Goal: Transaction & Acquisition: Purchase product/service

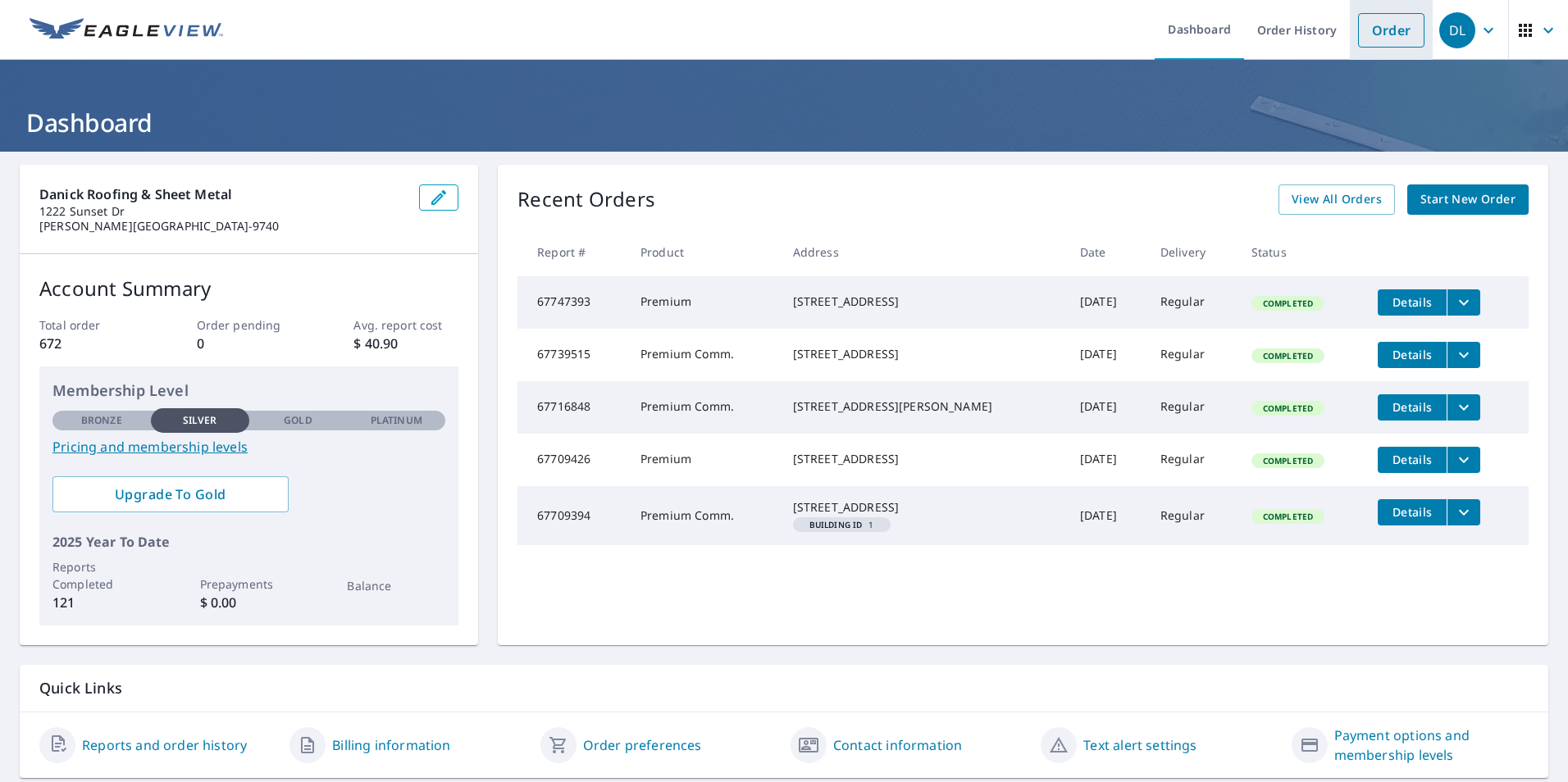
click at [1378, 31] on link "Order" at bounding box center [1392, 30] width 67 height 35
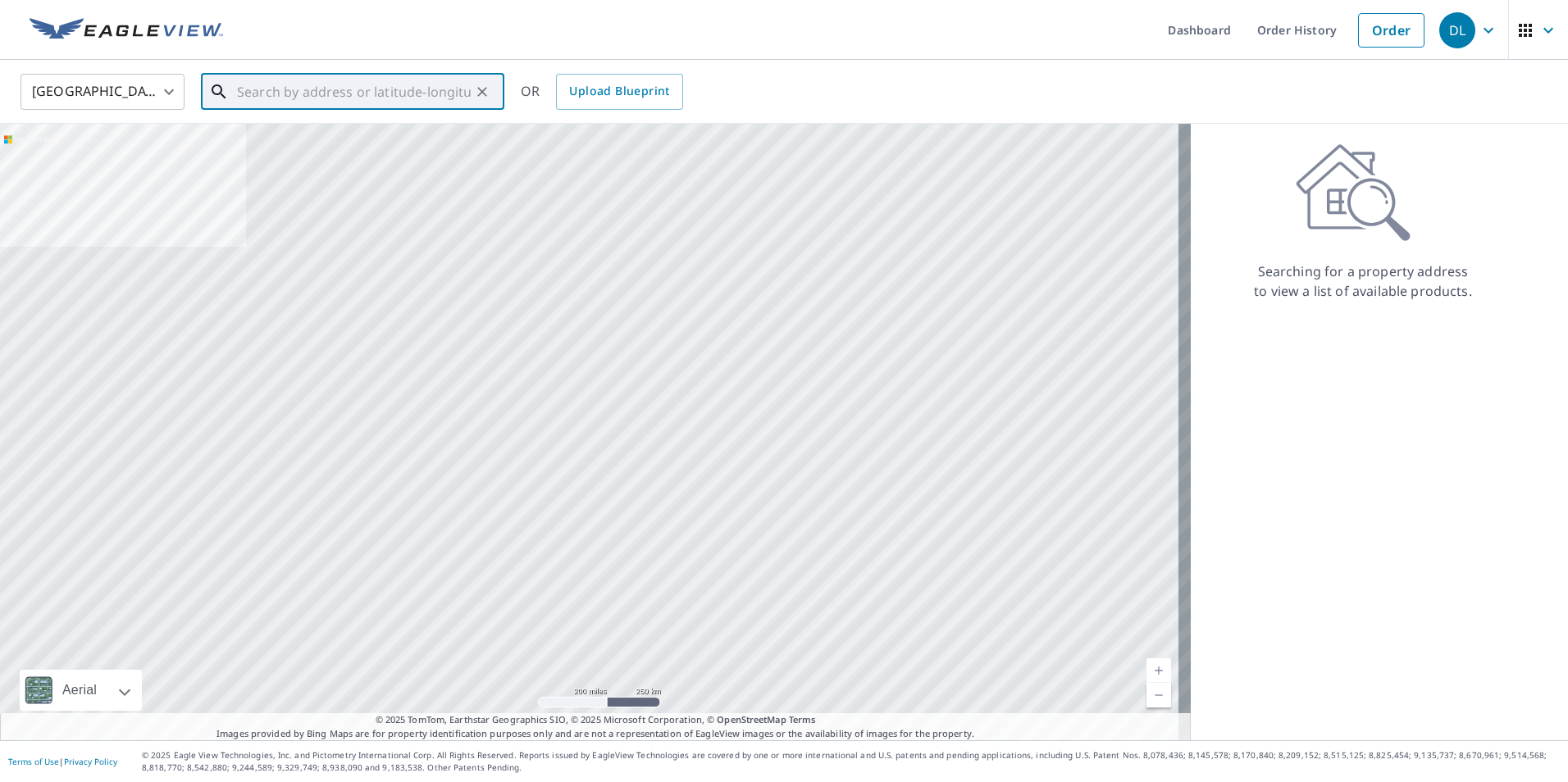
click at [299, 95] on input "text" at bounding box center [354, 91] width 234 height 46
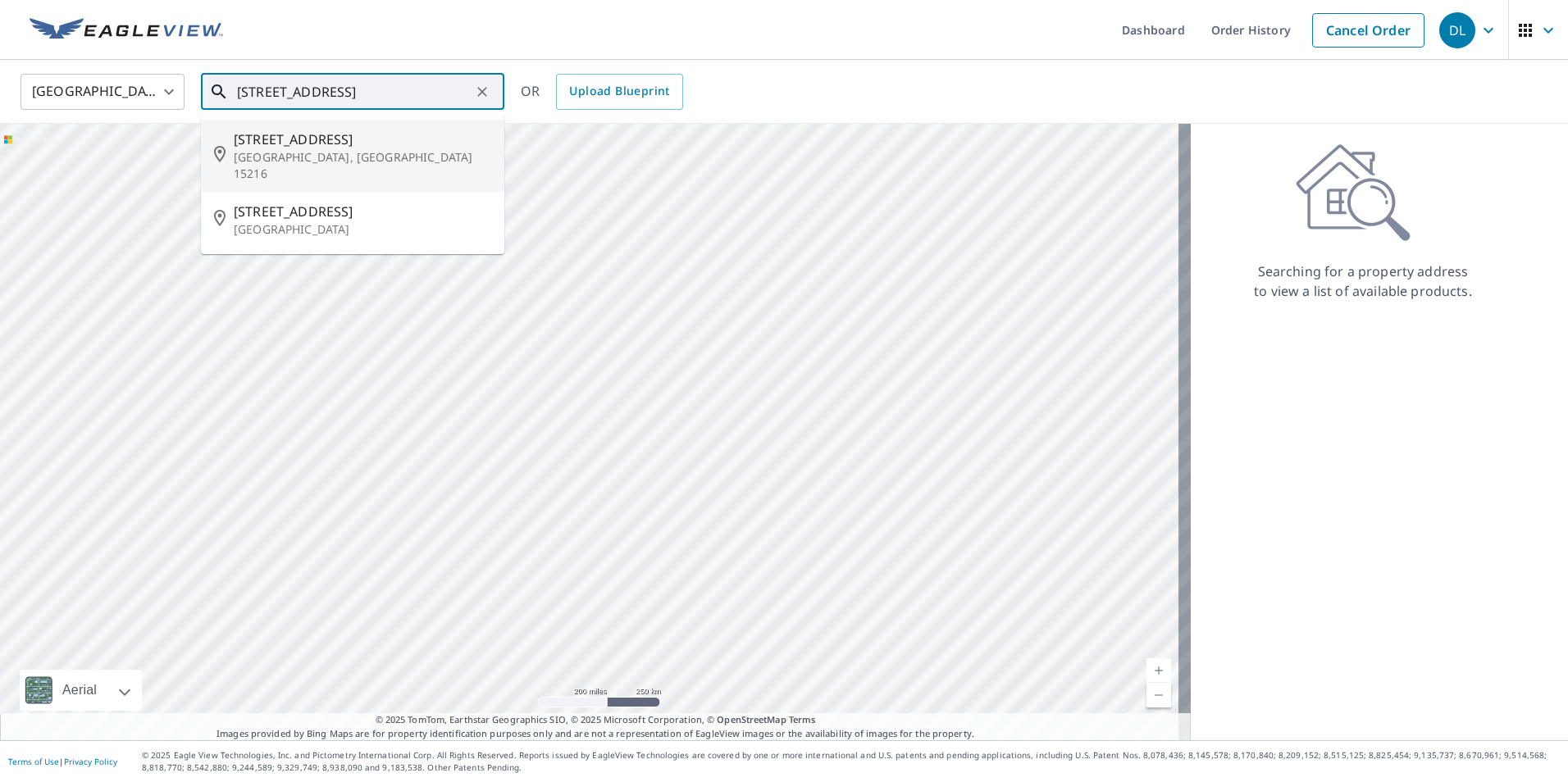
click at [320, 159] on p "[GEOGRAPHIC_DATA], [GEOGRAPHIC_DATA] 15216" at bounding box center [362, 165] width 257 height 33
type input "[STREET_ADDRESS]"
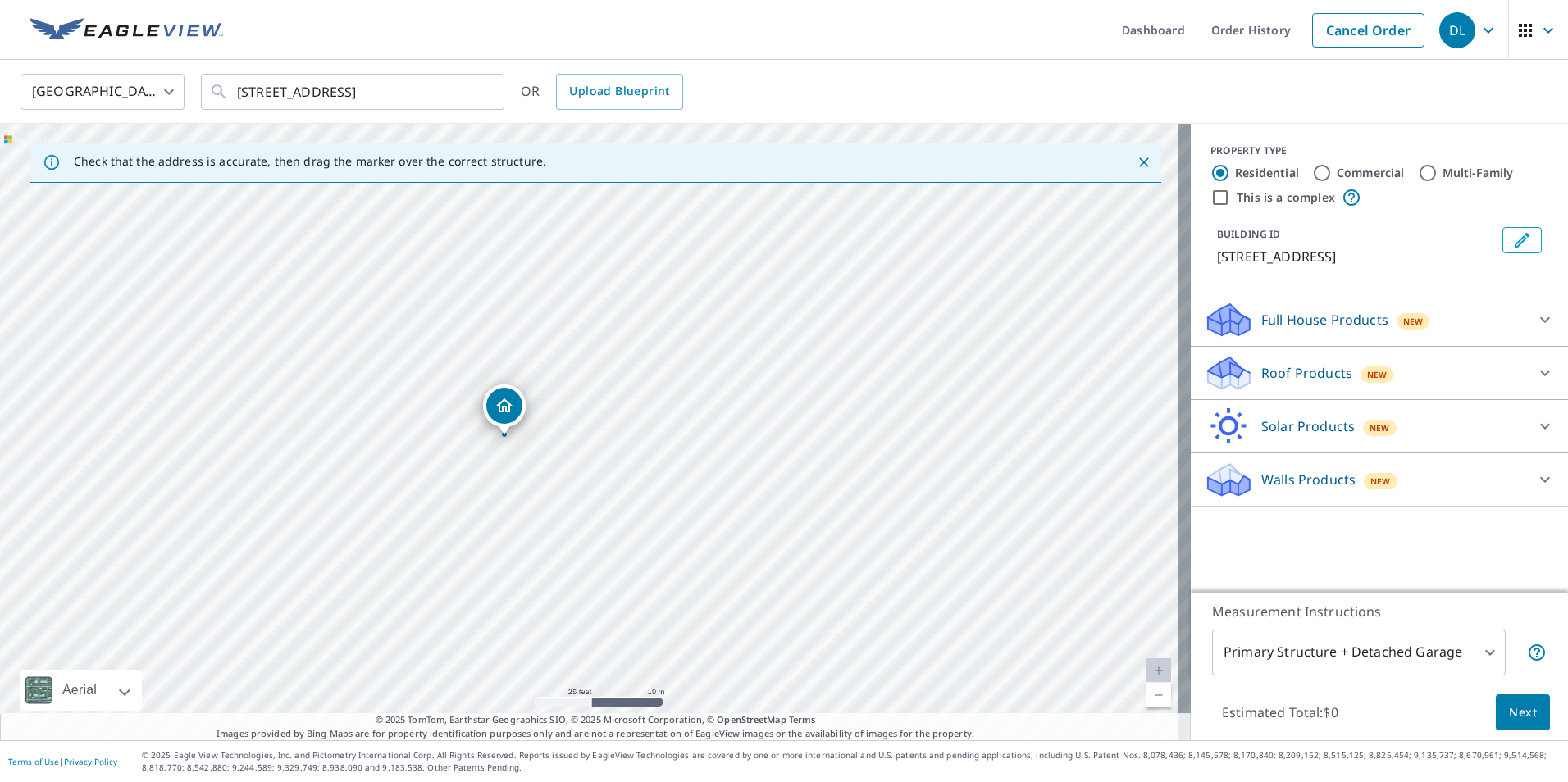
click at [514, 409] on div "Dropped pin, building 1, Residential property, 1517 Park Blvd Pittsburgh, PA 15…" at bounding box center [504, 406] width 36 height 36
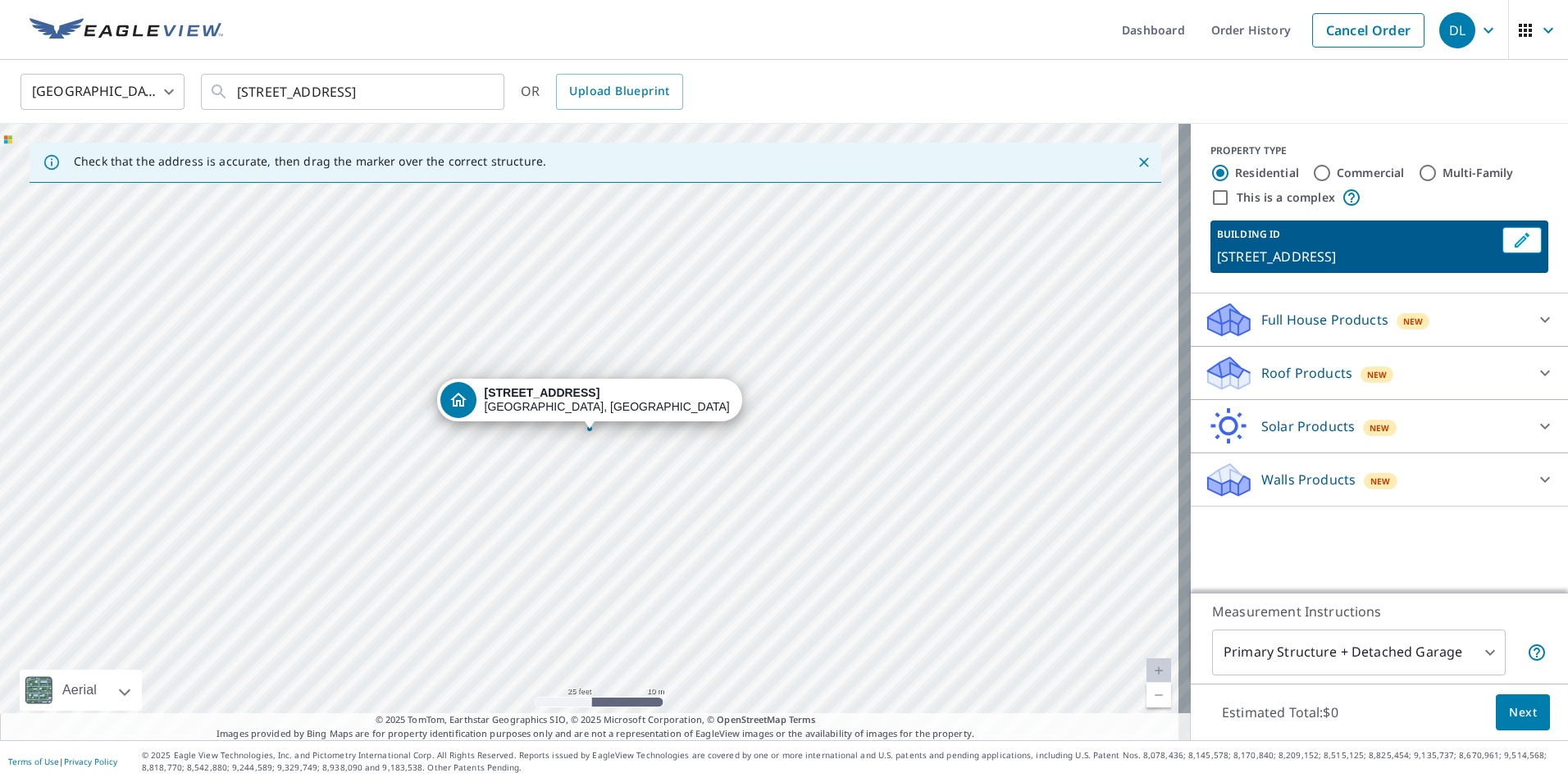
click at [1223, 373] on icon at bounding box center [1229, 368] width 41 height 21
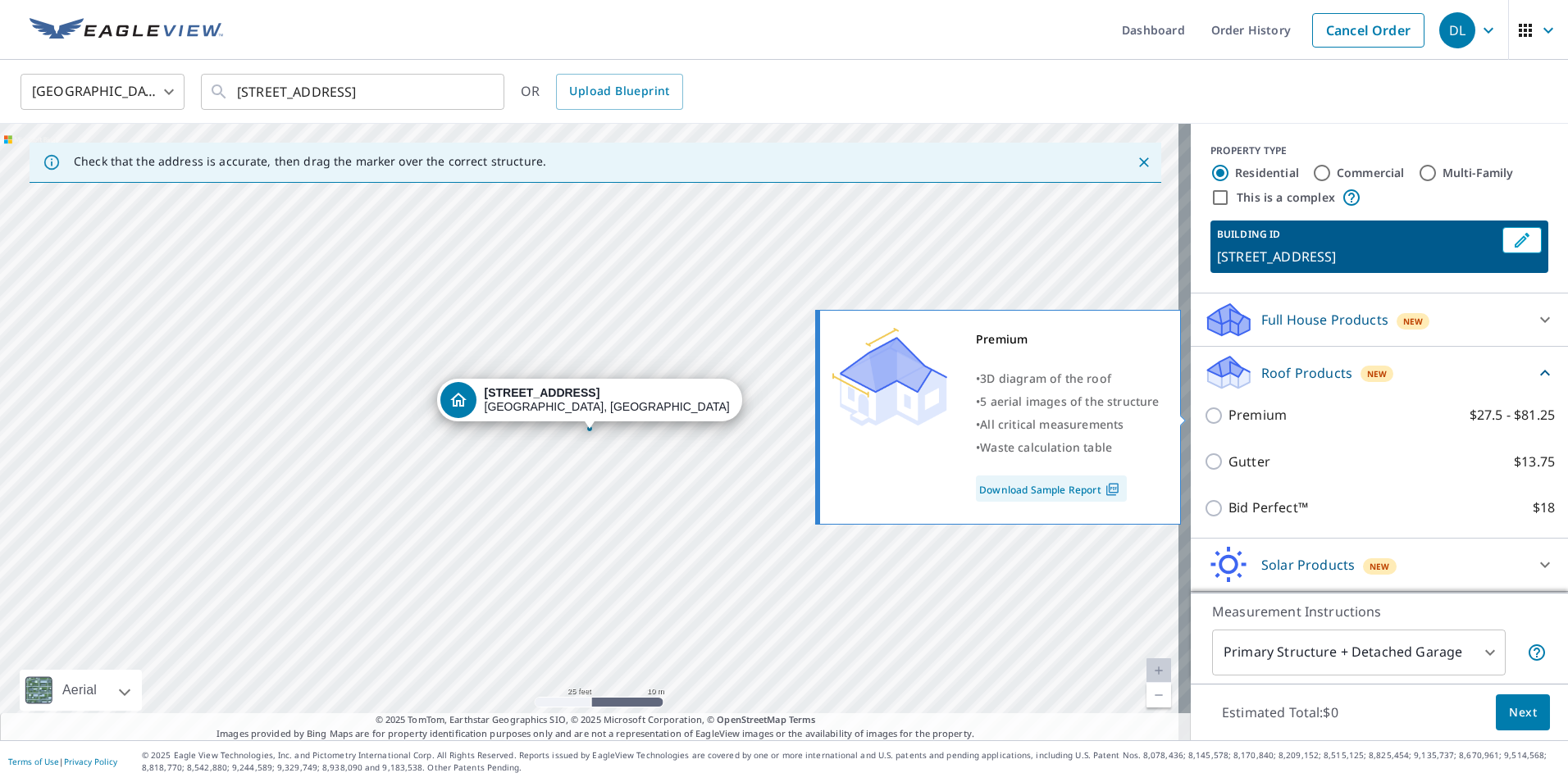
click at [1204, 413] on input "Premium $27.5 - $81.25" at bounding box center [1217, 415] width 24 height 20
checkbox input "true"
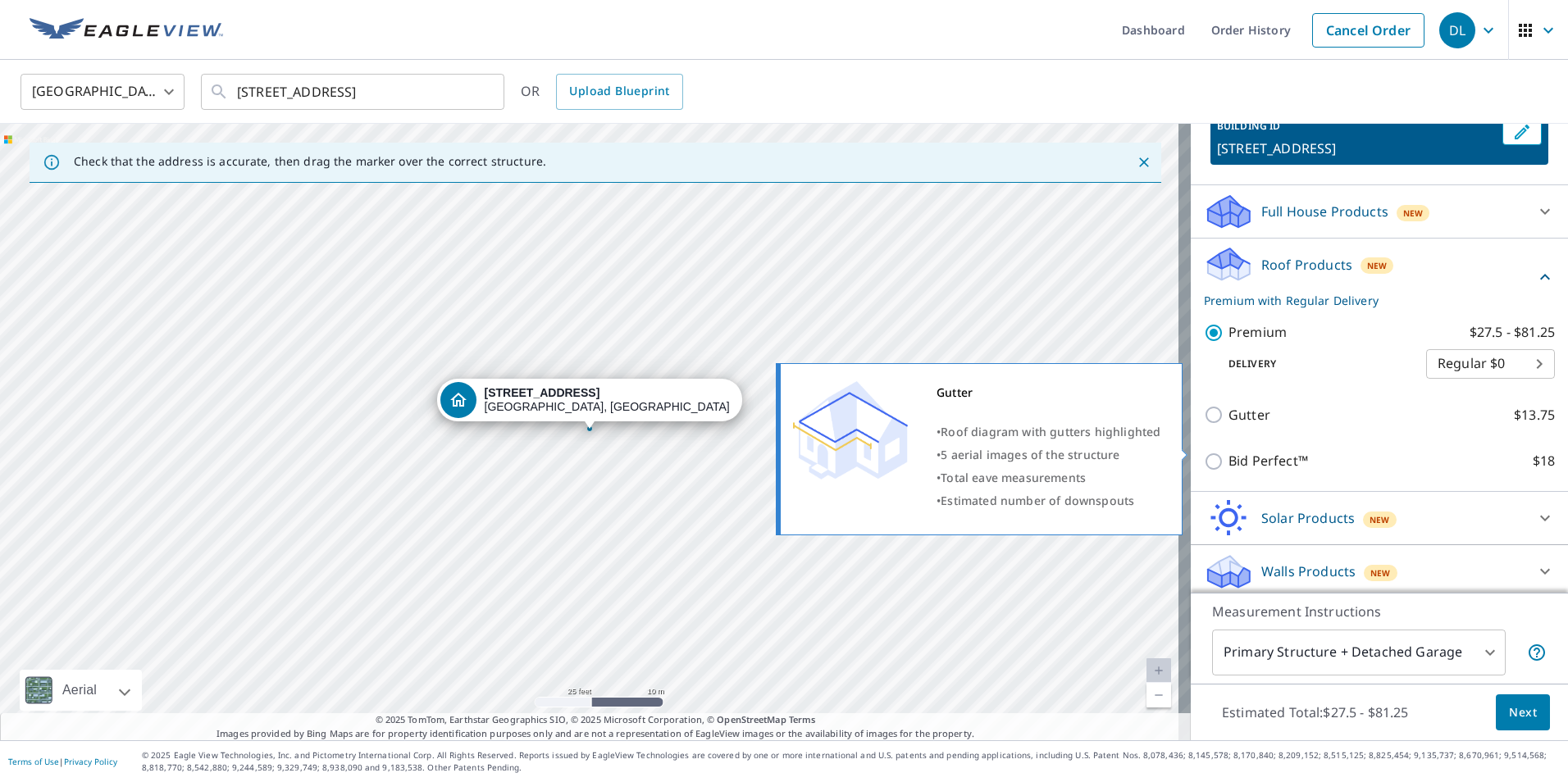
scroll to position [114, 0]
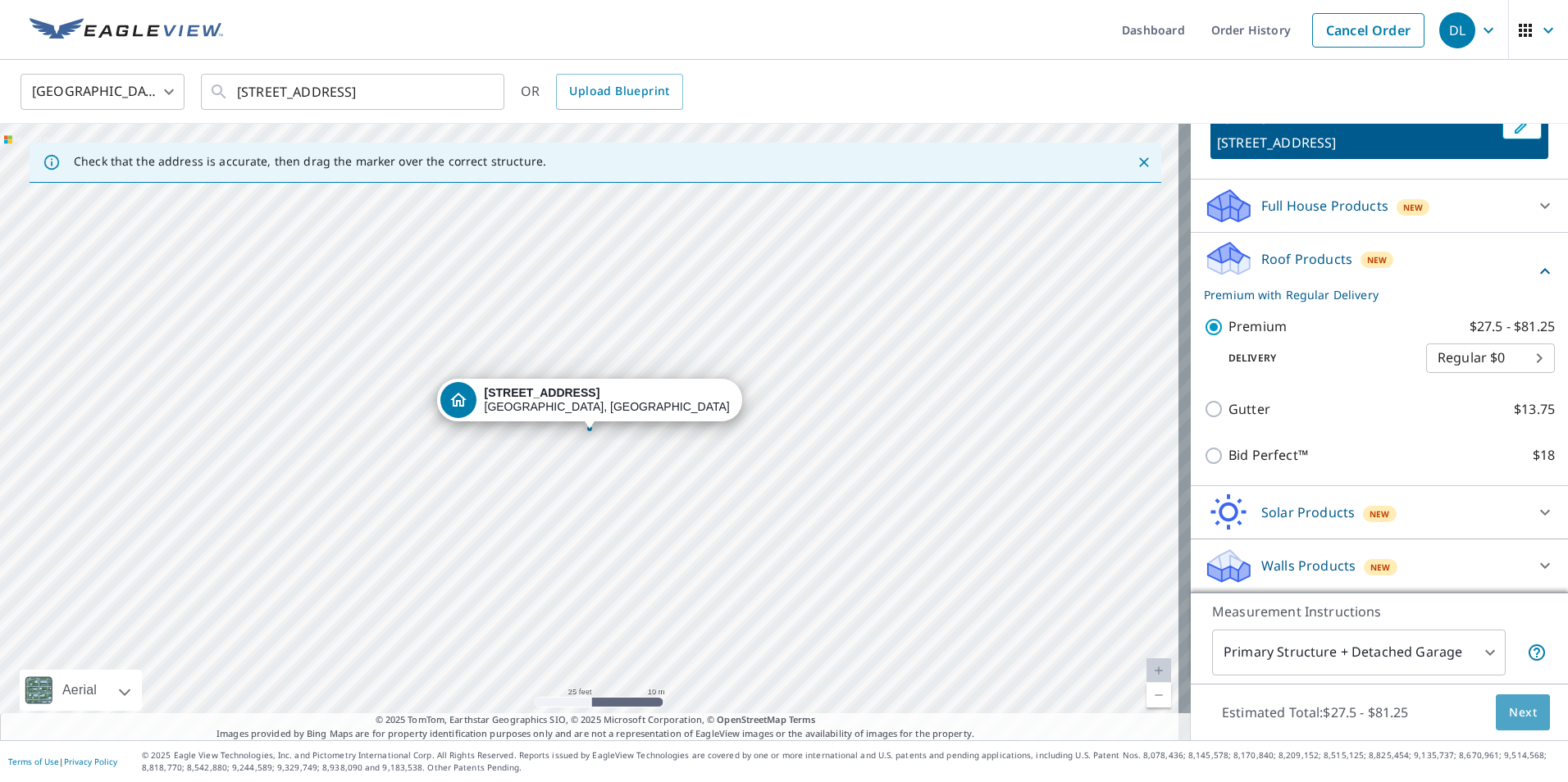
click at [1510, 711] on span "Next" at bounding box center [1524, 713] width 28 height 21
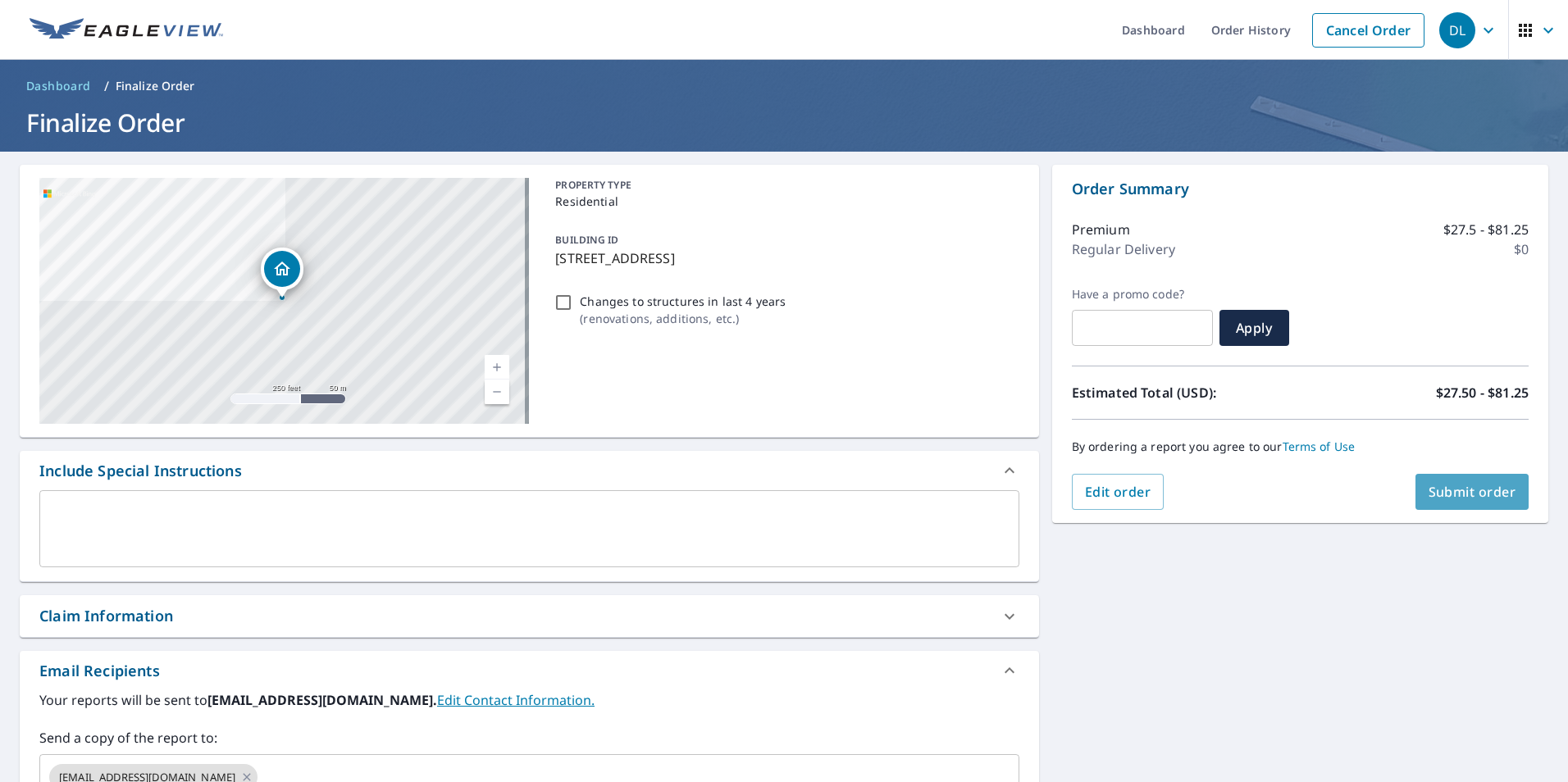
click at [1435, 493] on span "Submit order" at bounding box center [1472, 492] width 88 height 18
